Goal: Register for event/course

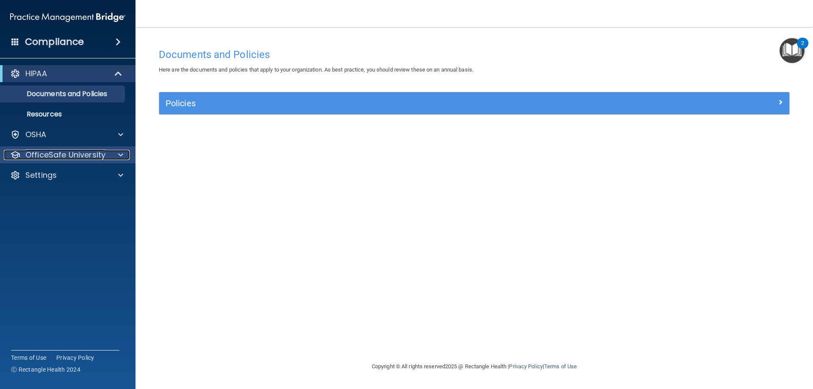
drag, startPoint x: 114, startPoint y: 151, endPoint x: 122, endPoint y: 162, distance: 13.6
click at [115, 151] on div at bounding box center [119, 155] width 21 height 10
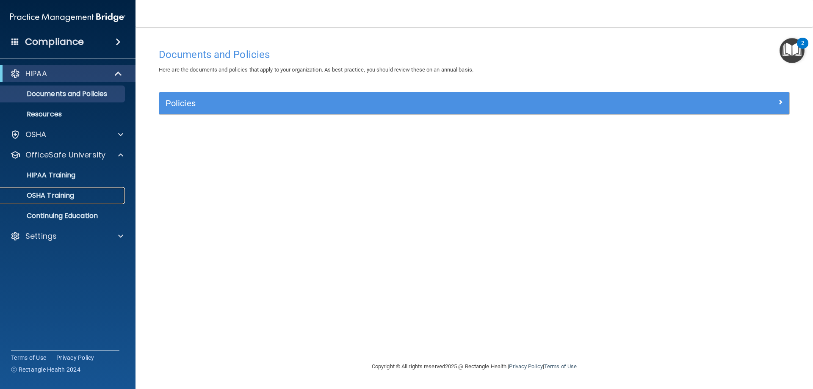
click at [53, 196] on p "OSHA Training" at bounding box center [40, 195] width 69 height 8
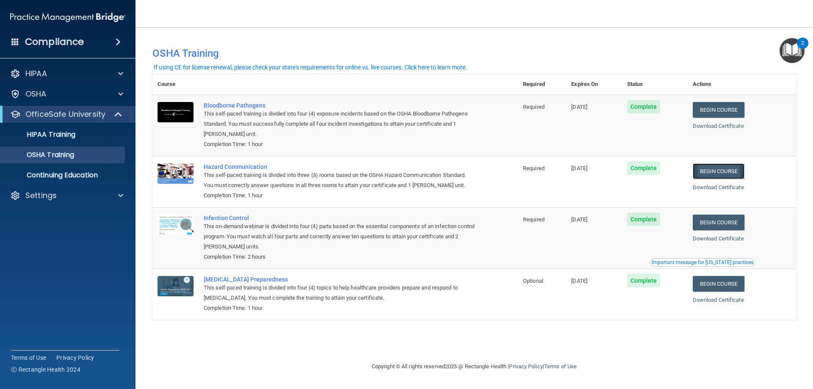
click at [719, 172] on link "Begin Course" at bounding box center [719, 171] width 52 height 16
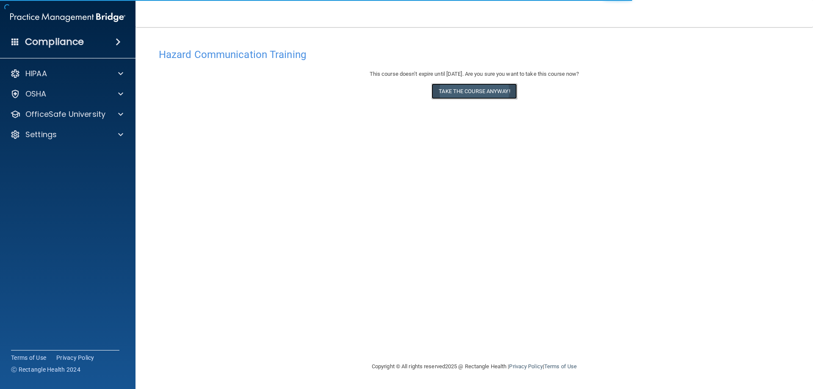
click at [467, 94] on button "Take the course anyway!" at bounding box center [474, 91] width 85 height 16
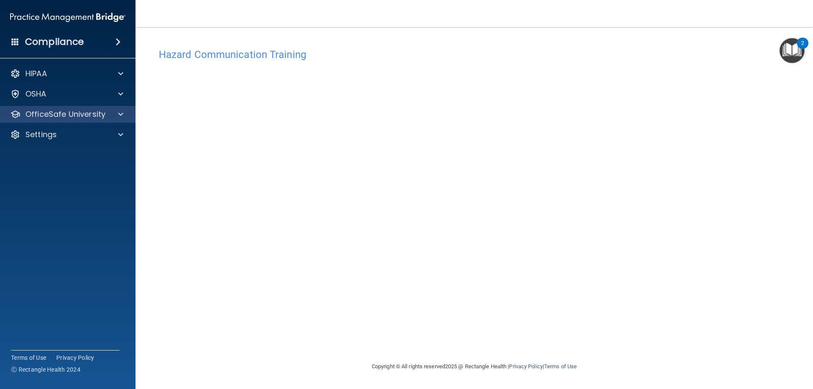
click at [76, 119] on div "OfficeSafe University" at bounding box center [68, 114] width 136 height 17
click at [124, 116] on div at bounding box center [119, 114] width 21 height 10
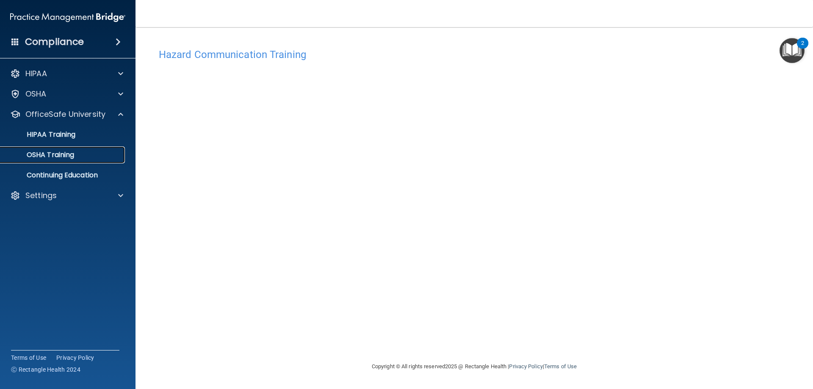
click at [72, 151] on p "OSHA Training" at bounding box center [40, 155] width 69 height 8
